Goal: Task Accomplishment & Management: Complete application form

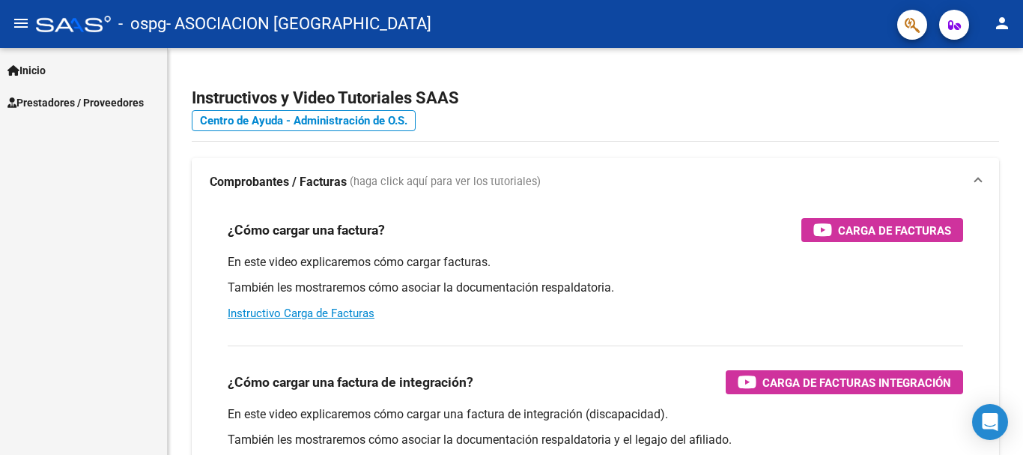
click at [124, 103] on span "Prestadores / Proveedores" at bounding box center [75, 102] width 136 height 16
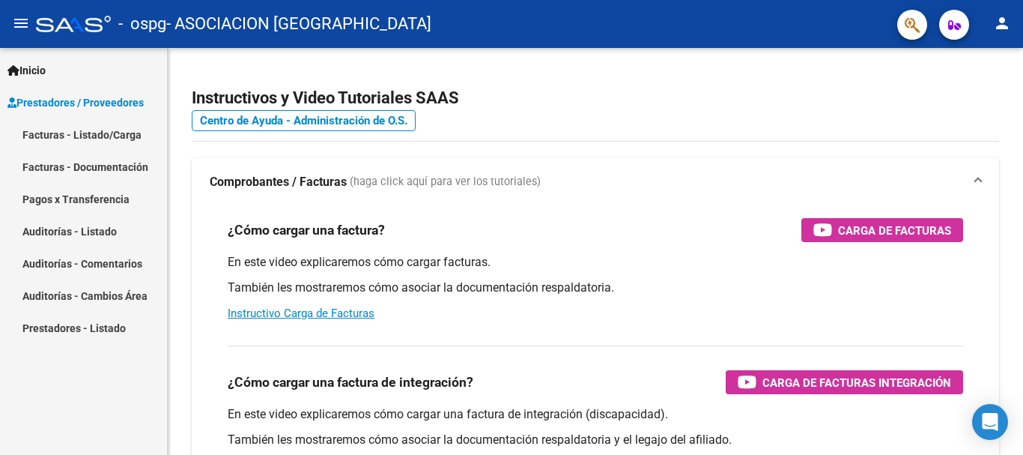
click at [105, 133] on link "Facturas - Listado/Carga" at bounding box center [83, 134] width 167 height 32
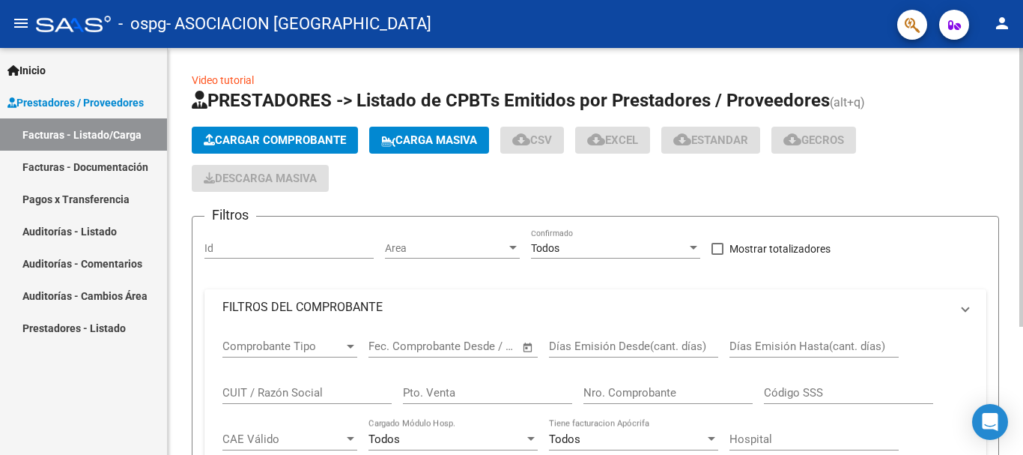
click at [318, 136] on span "Cargar Comprobante" at bounding box center [275, 139] width 142 height 13
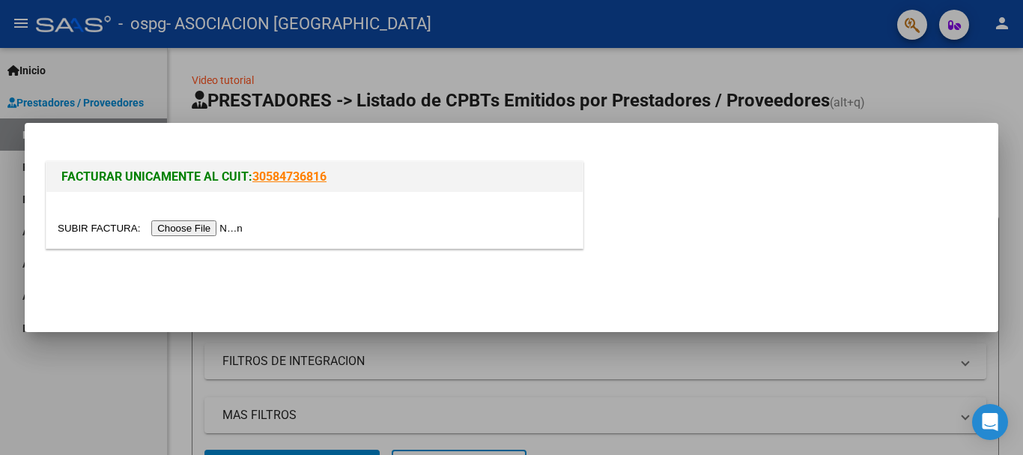
click at [243, 228] on input "file" at bounding box center [153, 228] width 190 height 16
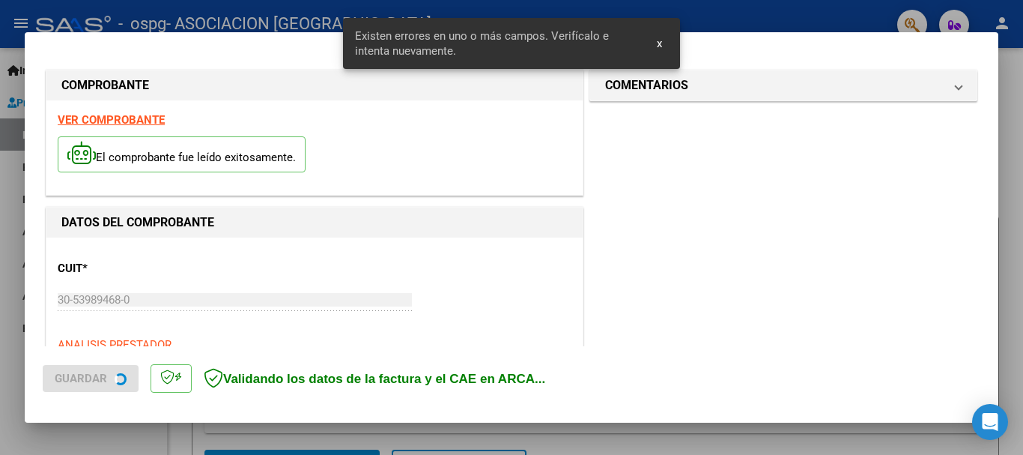
scroll to position [346, 0]
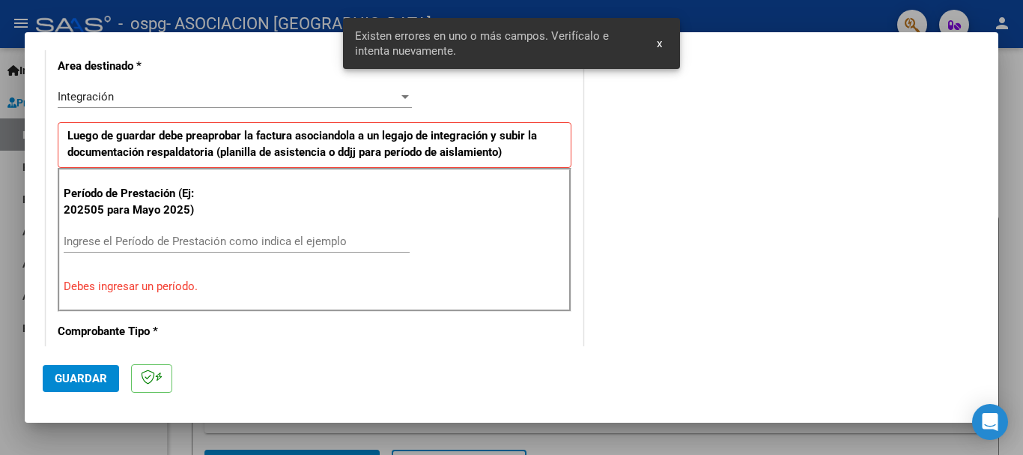
click at [213, 241] on input "Ingrese el Período de Prestación como indica el ejemplo" at bounding box center [237, 240] width 346 height 13
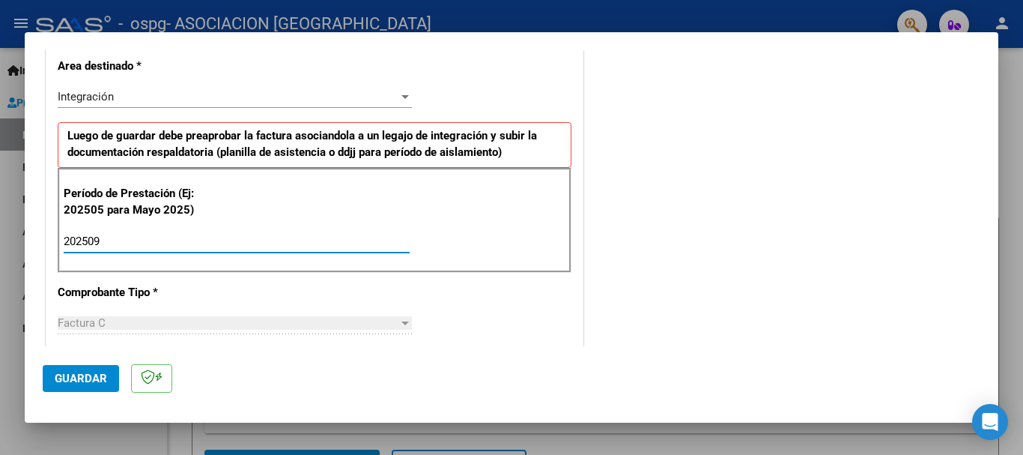
type input "202509"
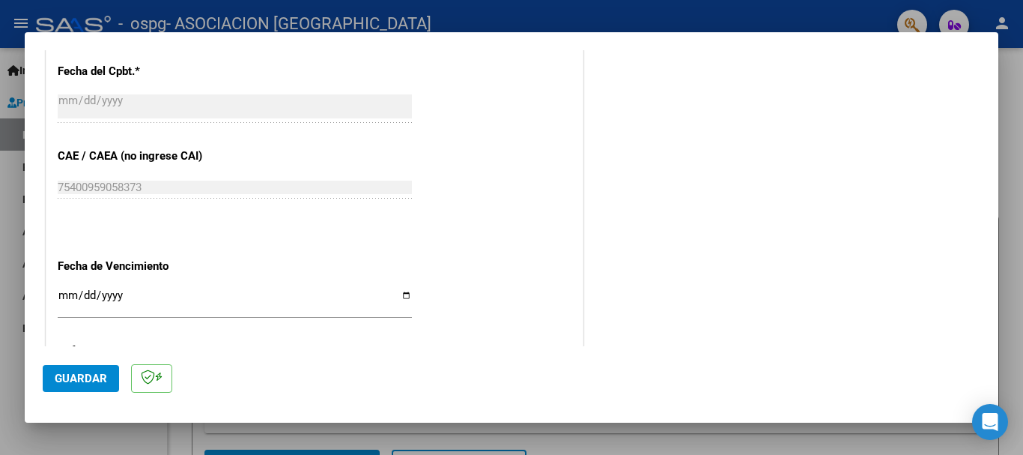
scroll to position [945, 0]
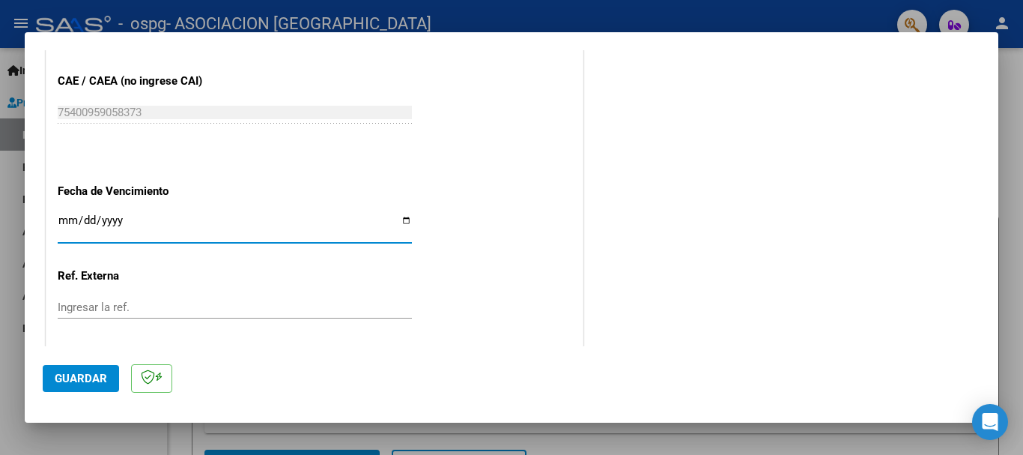
click at [403, 219] on input "Ingresar la fecha" at bounding box center [235, 226] width 354 height 24
type input "[DATE]"
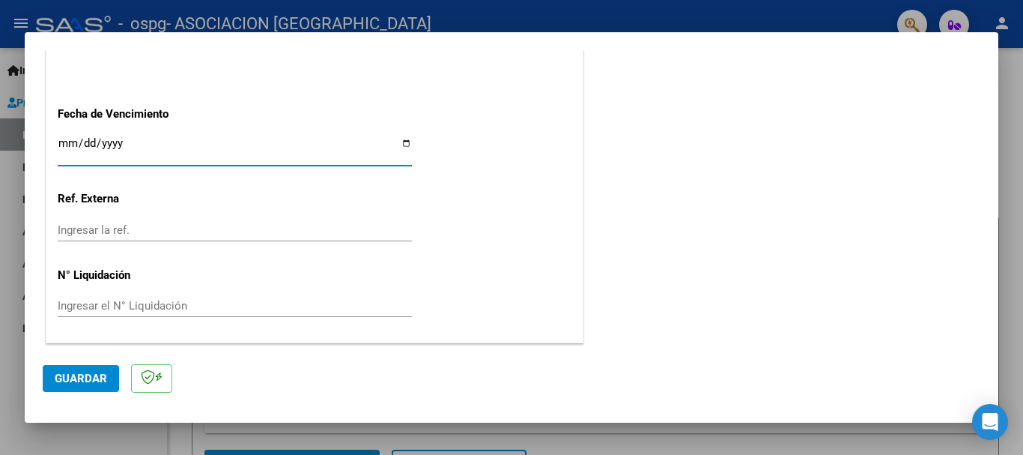
click at [89, 387] on button "Guardar" at bounding box center [81, 378] width 76 height 27
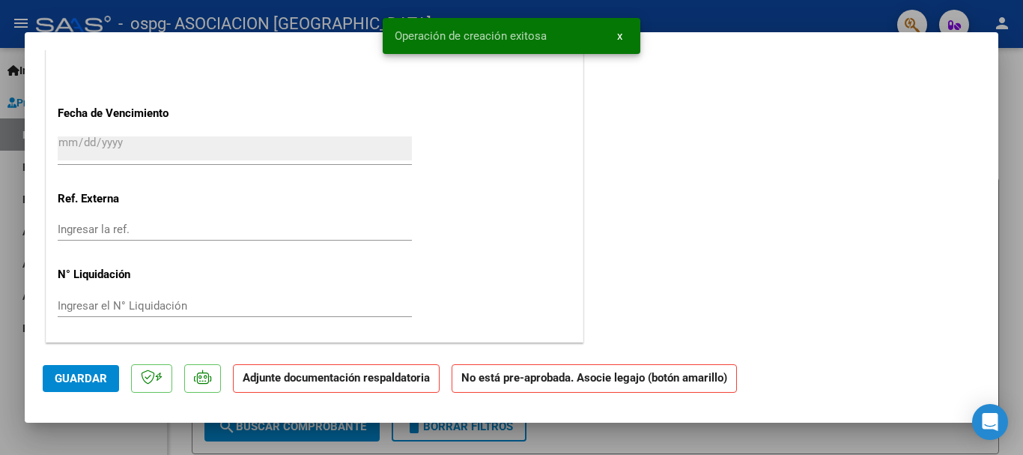
scroll to position [0, 0]
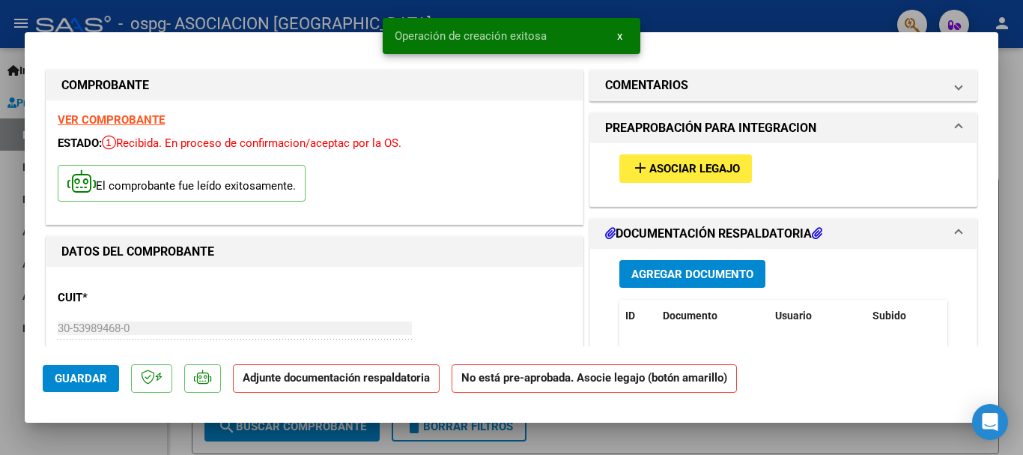
click at [699, 160] on button "add Asociar Legajo" at bounding box center [685, 168] width 133 height 28
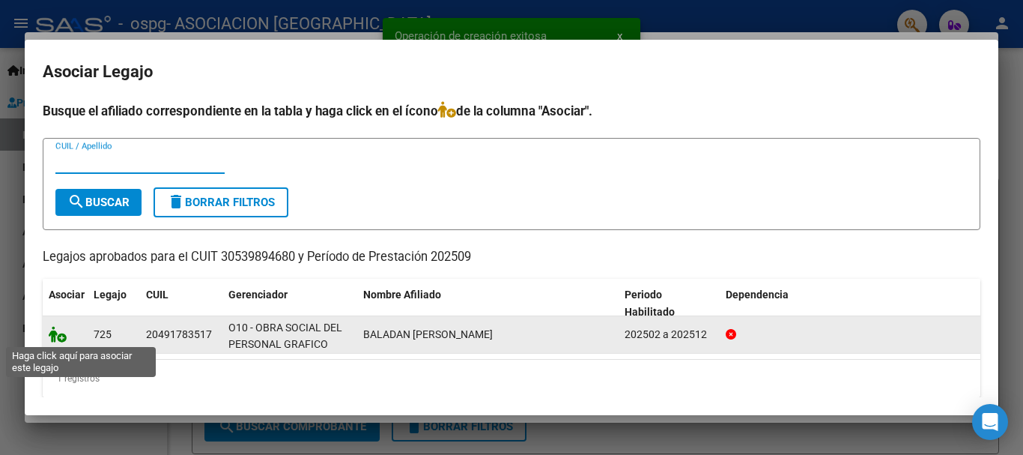
click at [61, 338] on icon at bounding box center [58, 334] width 18 height 16
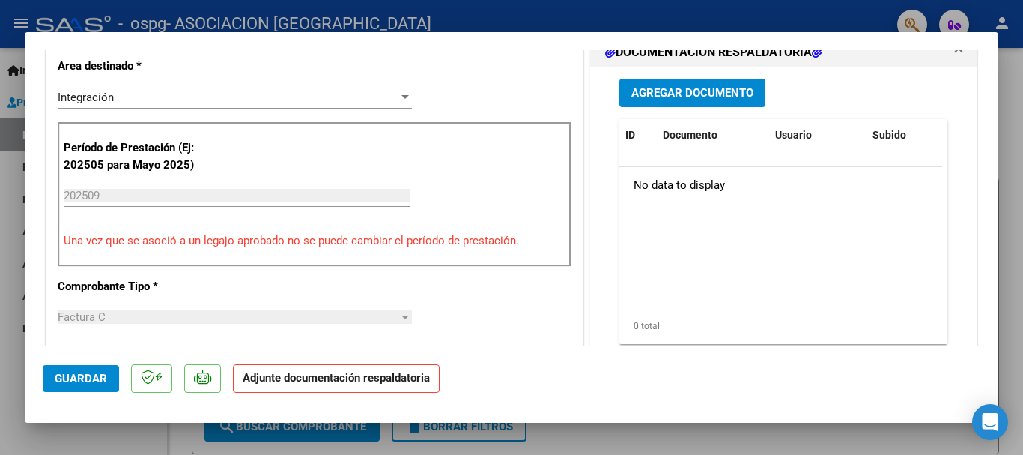
scroll to position [300, 0]
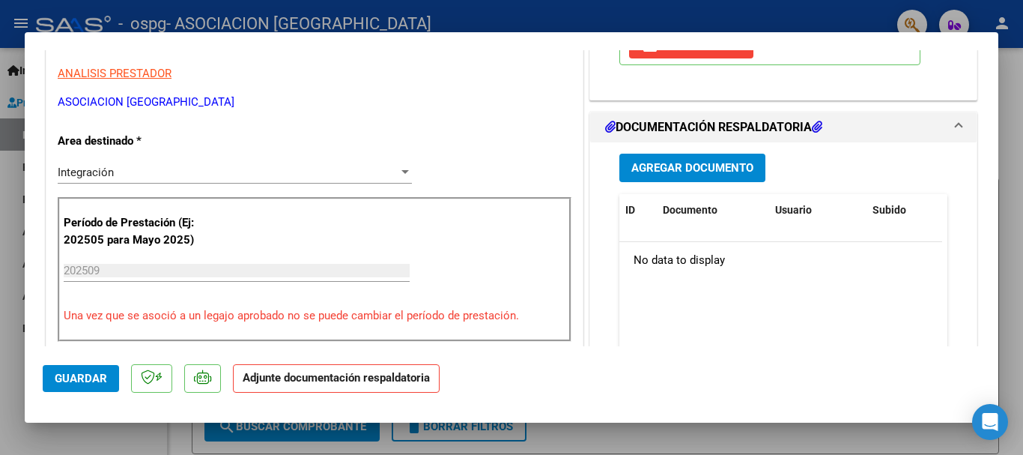
click at [724, 175] on span "Agregar Documento" at bounding box center [692, 168] width 122 height 13
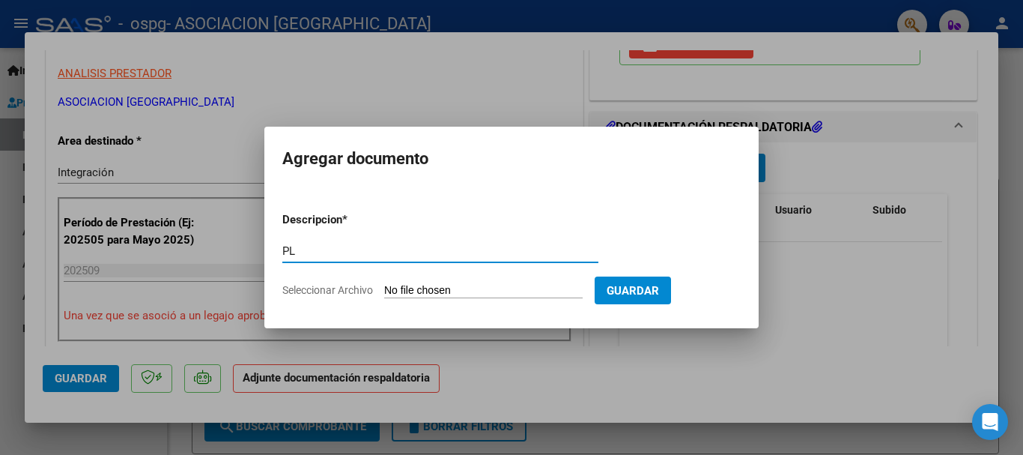
type input "P"
type input "planilla de asistencia"
click at [413, 285] on input "Seleccionar Archivo" at bounding box center [483, 291] width 199 height 14
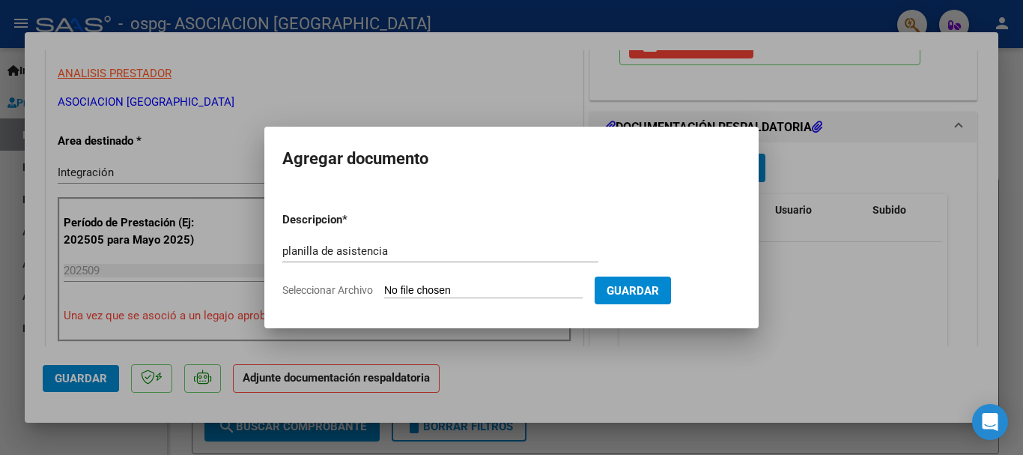
type input "C:\fakepath\Planilla de asistencia - BALADAN [PERSON_NAME].pdf"
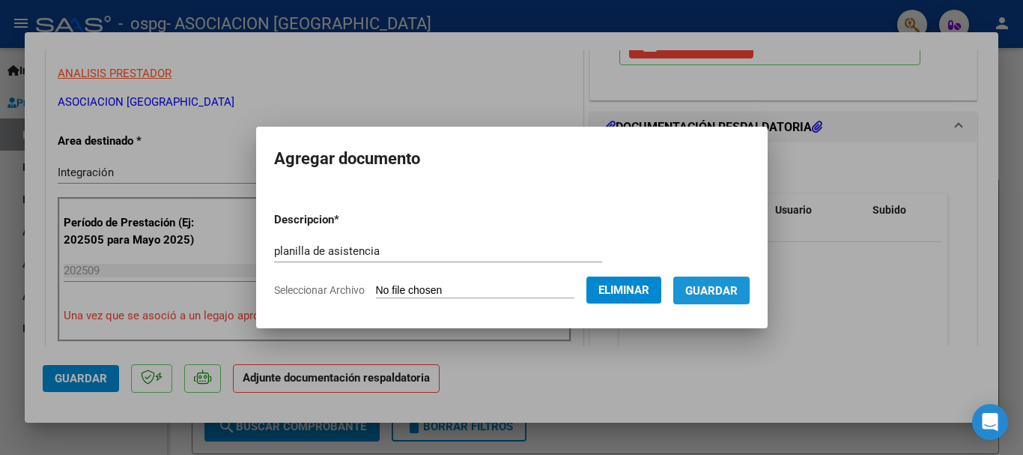
click at [736, 289] on span "Guardar" at bounding box center [711, 290] width 52 height 13
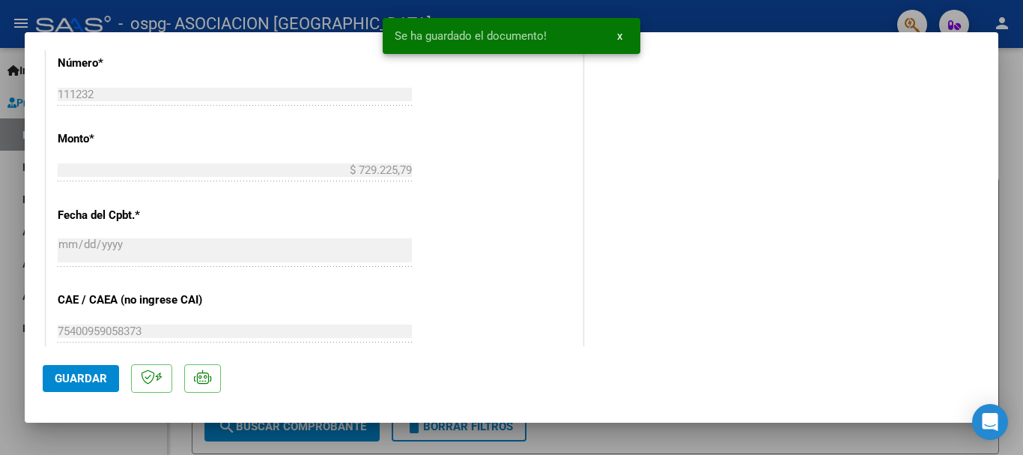
scroll to position [1045, 0]
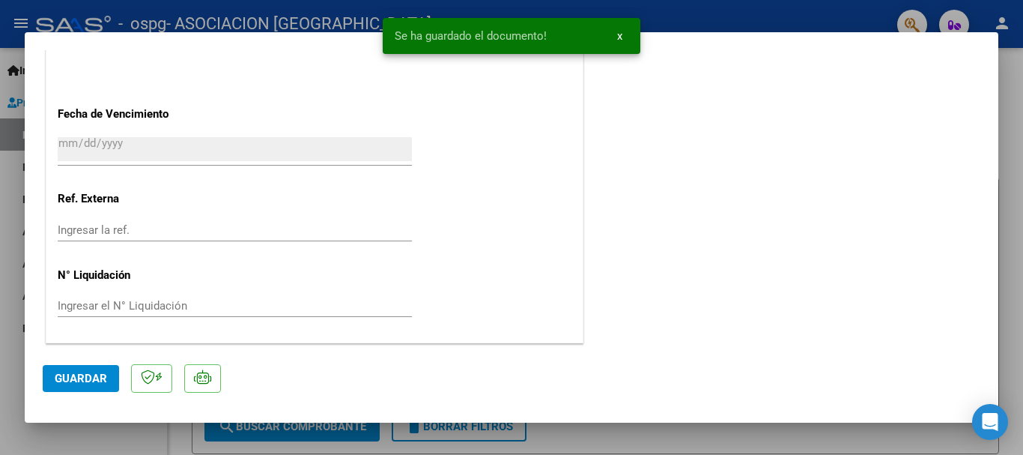
click at [86, 384] on span "Guardar" at bounding box center [81, 378] width 52 height 13
click at [620, 33] on span "x" at bounding box center [619, 35] width 5 height 13
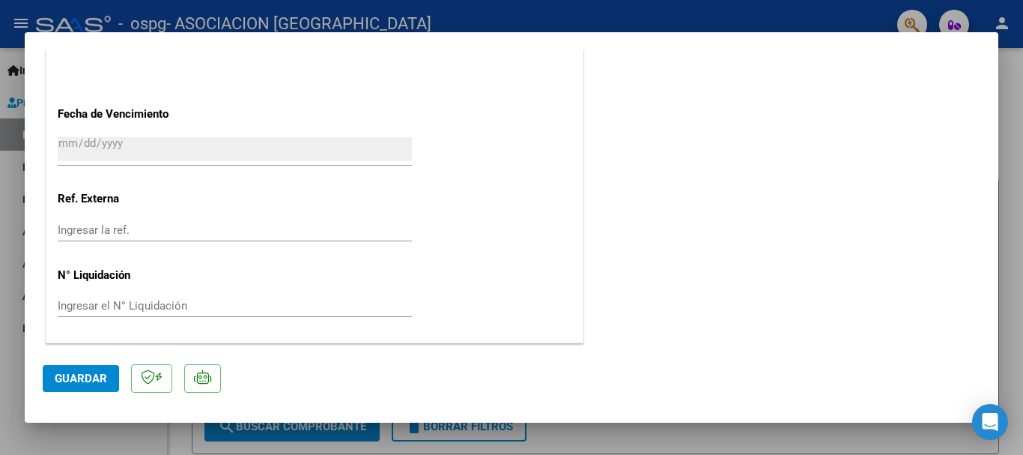
scroll to position [820, 0]
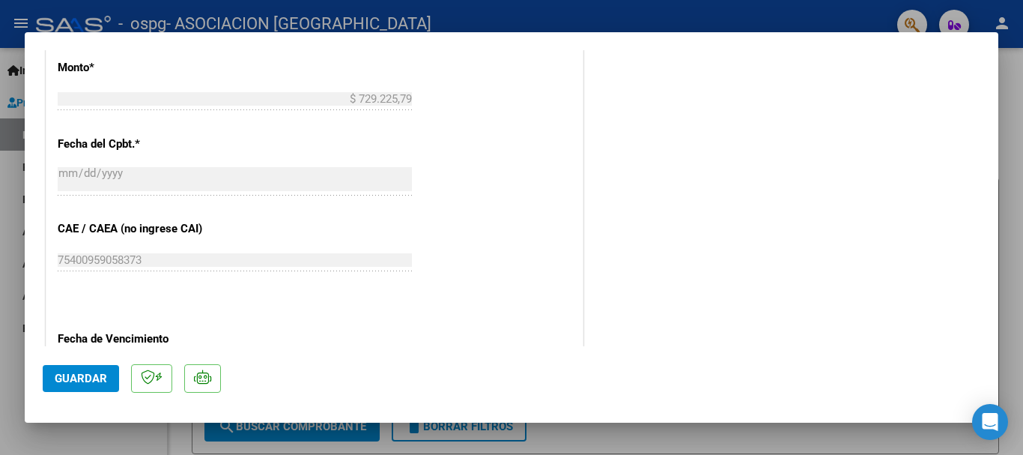
click at [839, 434] on div at bounding box center [511, 227] width 1023 height 455
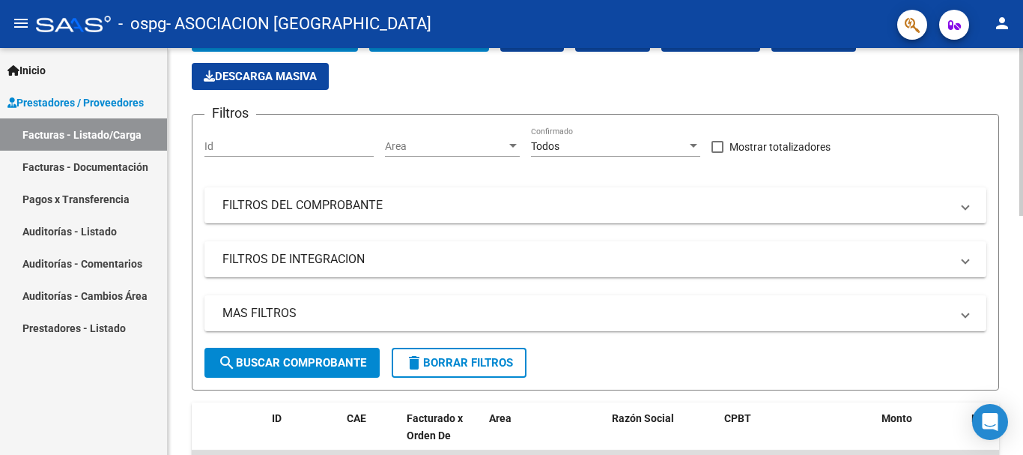
scroll to position [300, 0]
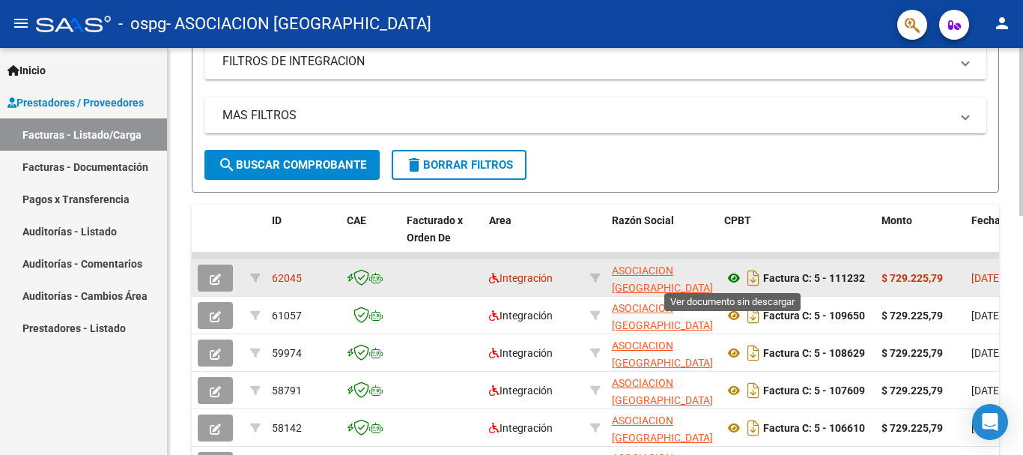
click at [736, 275] on icon at bounding box center [733, 278] width 19 height 18
